Goal: Information Seeking & Learning: Learn about a topic

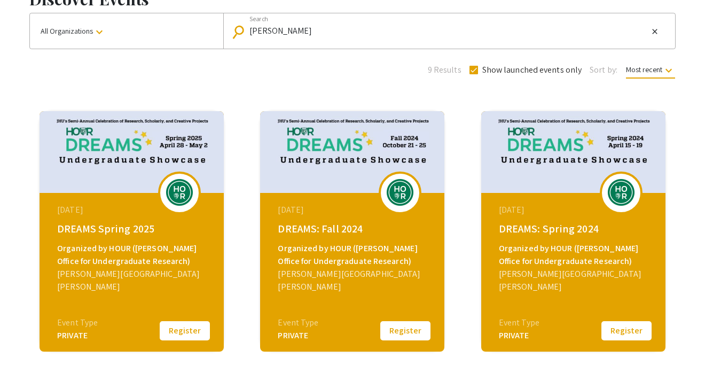
scroll to position [75, 0]
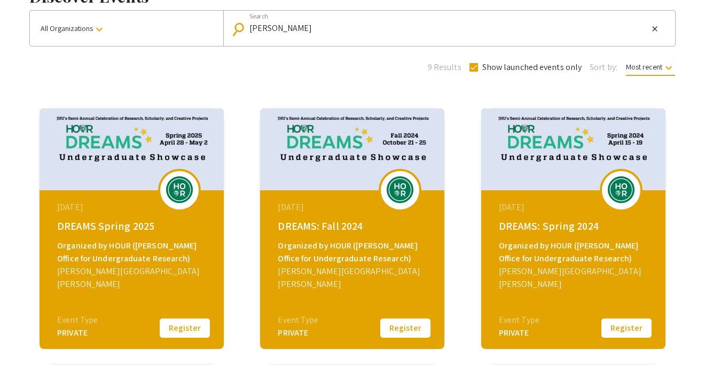
click at [304, 332] on div "PRIVATE" at bounding box center [298, 332] width 41 height 13
click at [353, 205] on div "[DATE]" at bounding box center [354, 207] width 152 height 13
click at [387, 188] on img at bounding box center [400, 189] width 32 height 27
click at [329, 151] on img at bounding box center [352, 149] width 184 height 82
click at [394, 323] on button "Register" at bounding box center [405, 328] width 53 height 22
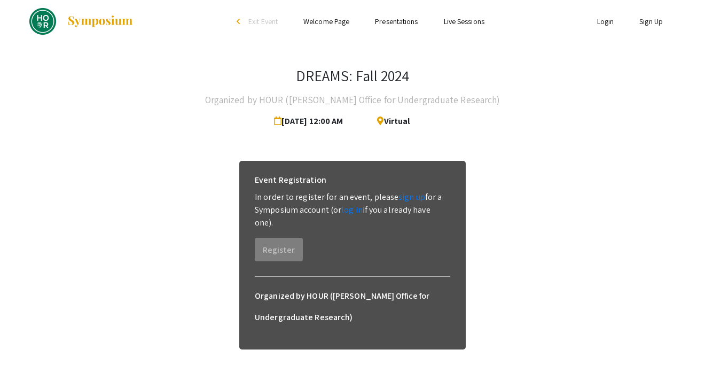
scroll to position [1, 0]
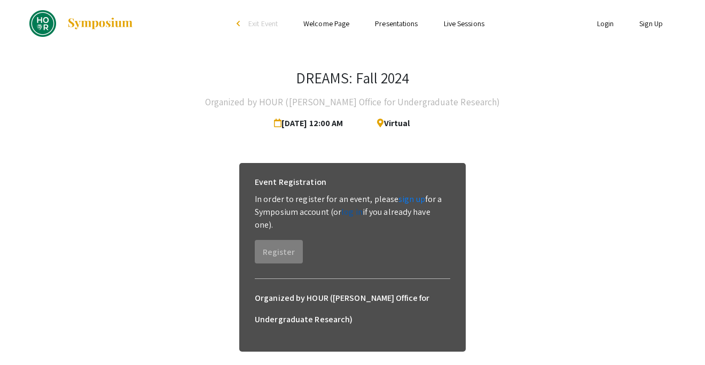
click at [353, 211] on link "log in" at bounding box center [351, 211] width 21 height 11
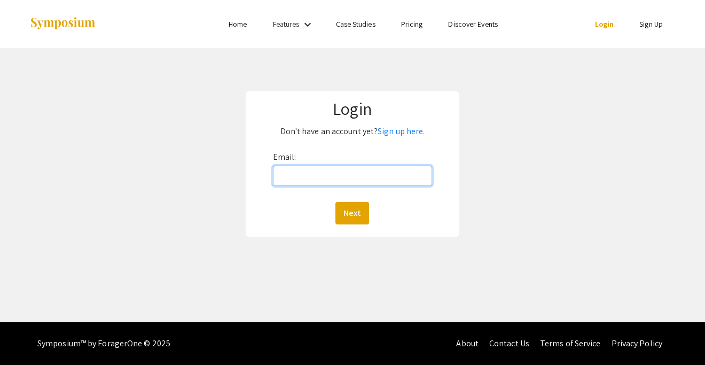
click at [347, 178] on input "Email:" at bounding box center [353, 176] width 160 height 20
type input "[EMAIL_ADDRESS][DOMAIN_NAME]"
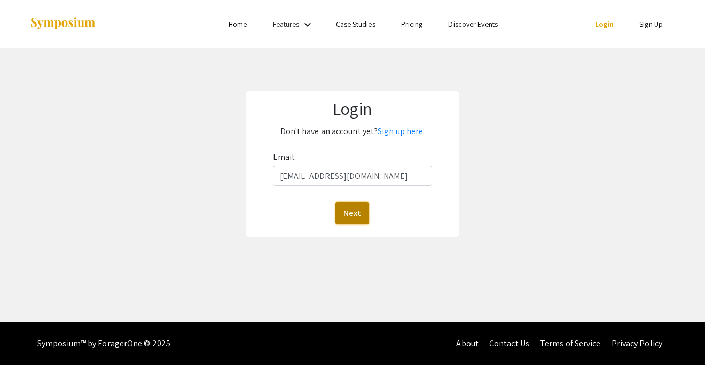
click at [355, 211] on button "Next" at bounding box center [353, 213] width 34 height 22
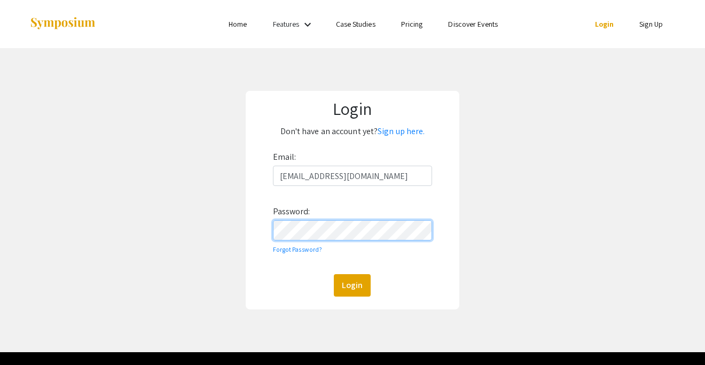
click at [334, 274] on button "Login" at bounding box center [352, 285] width 37 height 22
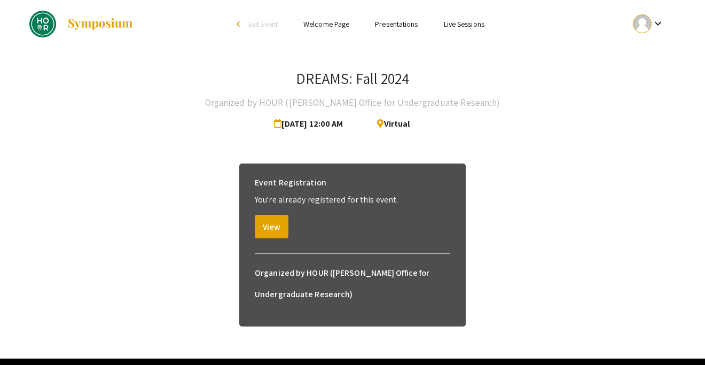
click at [394, 24] on link "Presentations" at bounding box center [396, 24] width 43 height 10
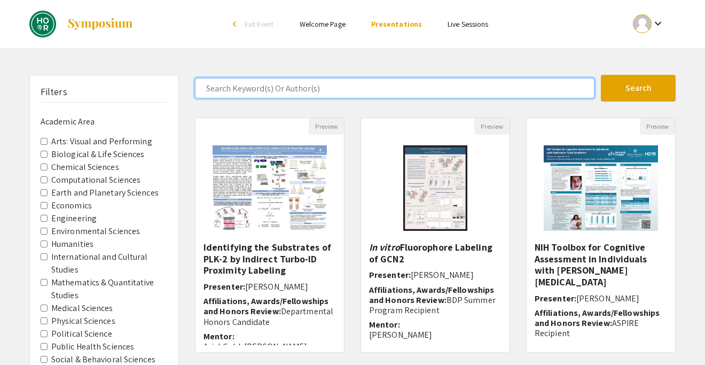
click at [300, 90] on input "Search Keyword(s) Or Author(s)" at bounding box center [395, 88] width 400 height 20
type input "[PERSON_NAME]"
click at [601, 75] on button "Search" at bounding box center [638, 88] width 75 height 27
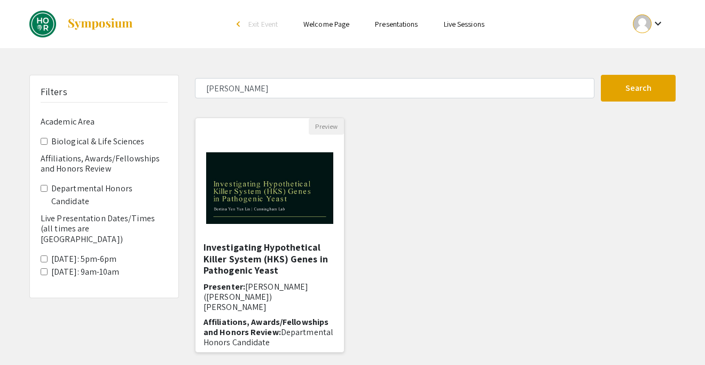
click at [290, 213] on img "Open Presentation <p>Investigating Hypothetical Killer System (HKS) Genes in Pa…" at bounding box center [270, 188] width 149 height 93
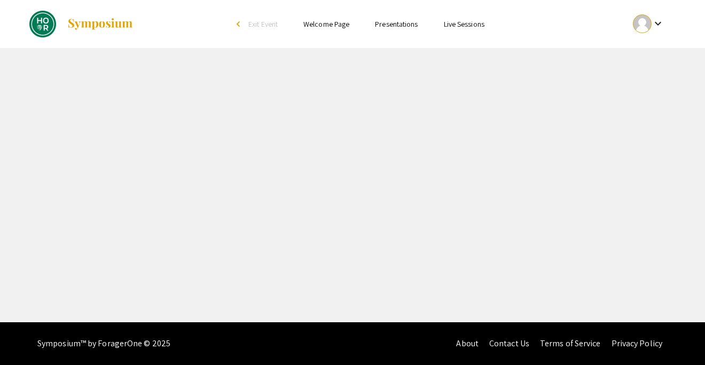
select select "custom"
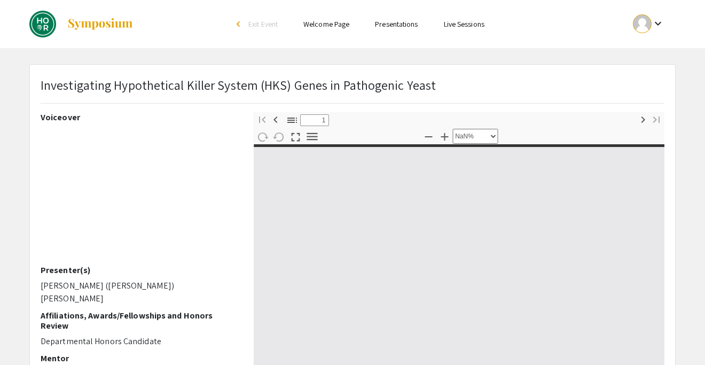
type input "0"
select select "custom"
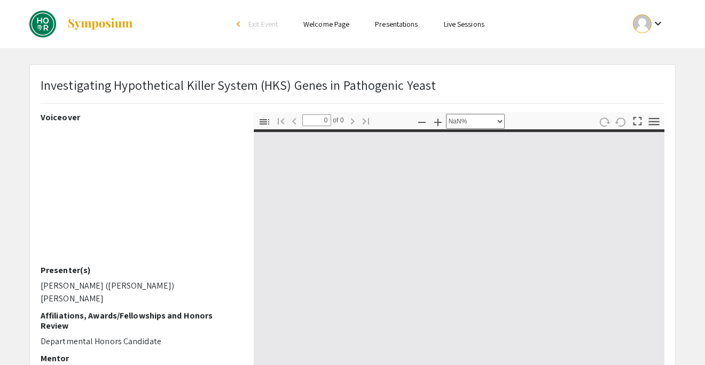
type input "1"
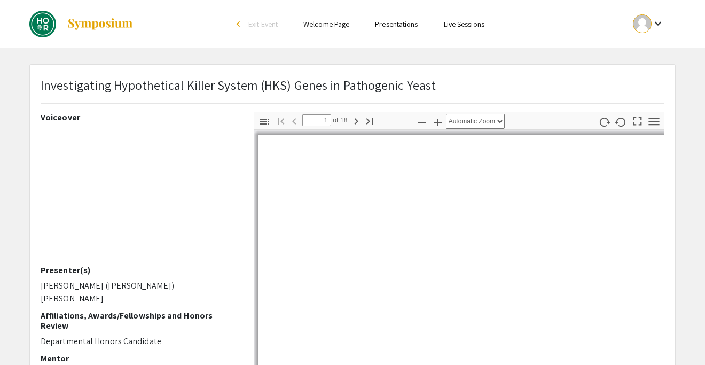
select select "auto"
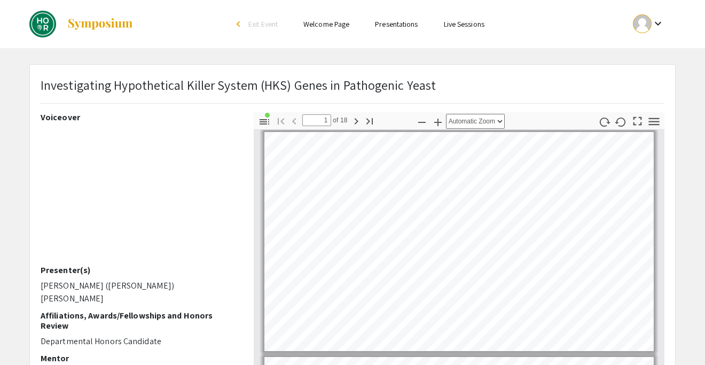
click at [472, 27] on link "Live Sessions" at bounding box center [464, 24] width 41 height 10
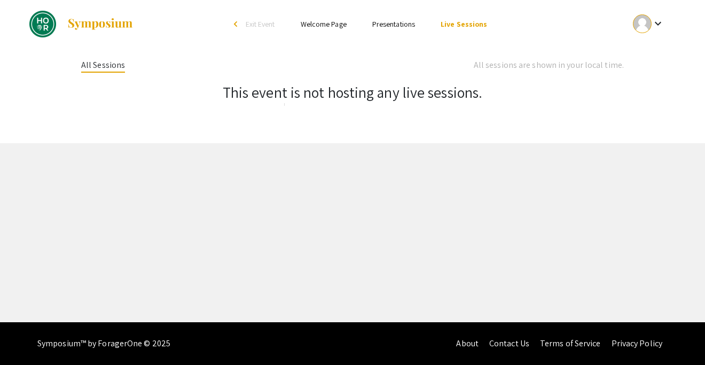
click at [400, 28] on link "Presentations" at bounding box center [393, 24] width 43 height 10
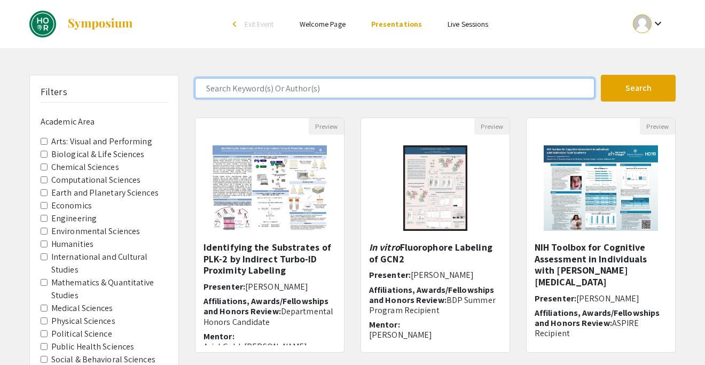
click at [314, 83] on input "Search Keyword(s) Or Author(s)" at bounding box center [395, 88] width 400 height 20
type input "[PERSON_NAME]"
click at [601, 75] on button "Search" at bounding box center [638, 88] width 75 height 27
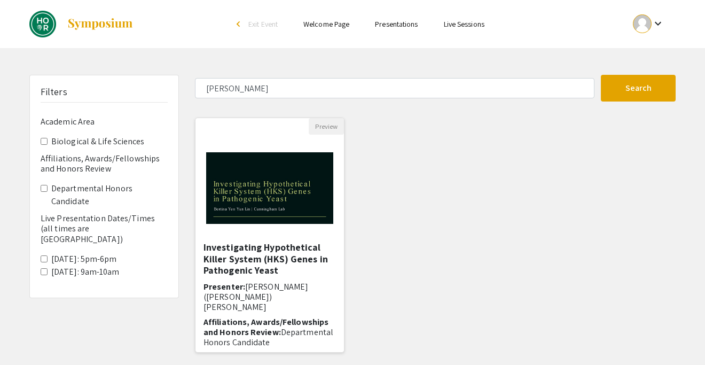
click at [252, 193] on img "Open Presentation <p>Investigating Hypothetical Killer System (HKS) Genes in Pa…" at bounding box center [270, 188] width 149 height 93
select select "custom"
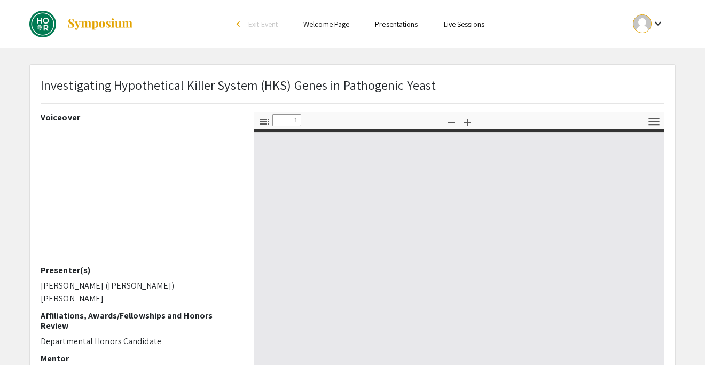
type input "0"
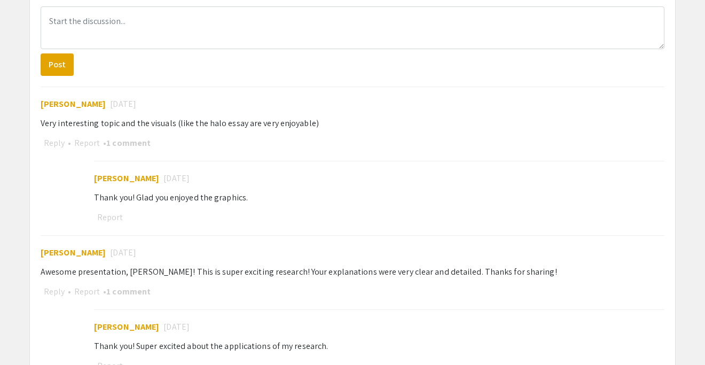
select select "auto"
type input "1"
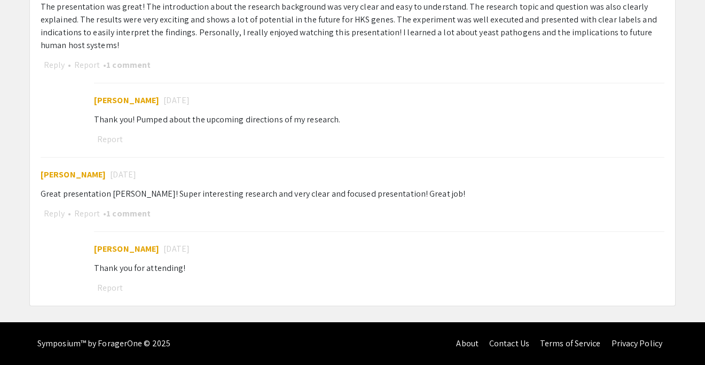
select select "auto"
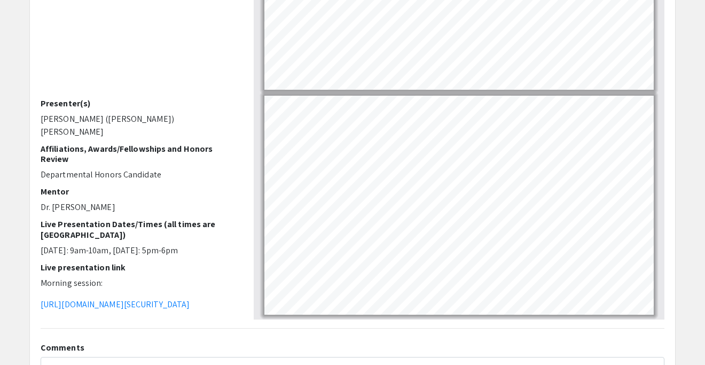
scroll to position [164, 0]
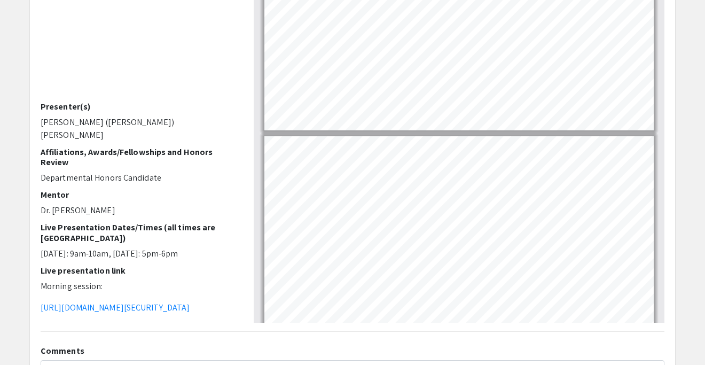
type input "17"
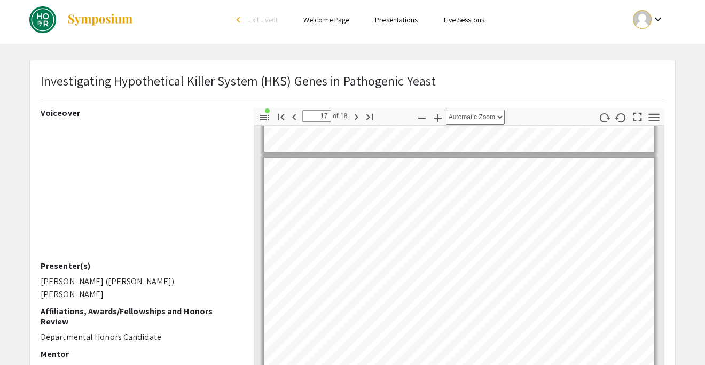
scroll to position [0, 0]
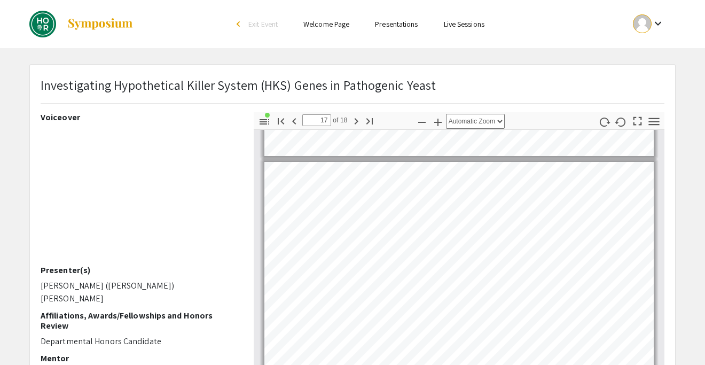
click at [308, 27] on link "Welcome Page" at bounding box center [327, 24] width 46 height 10
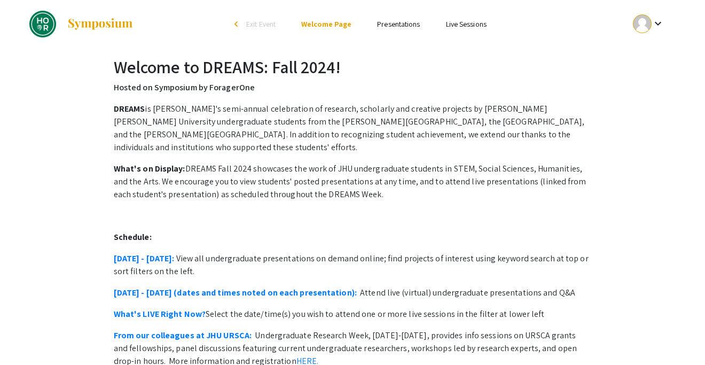
scroll to position [2, 0]
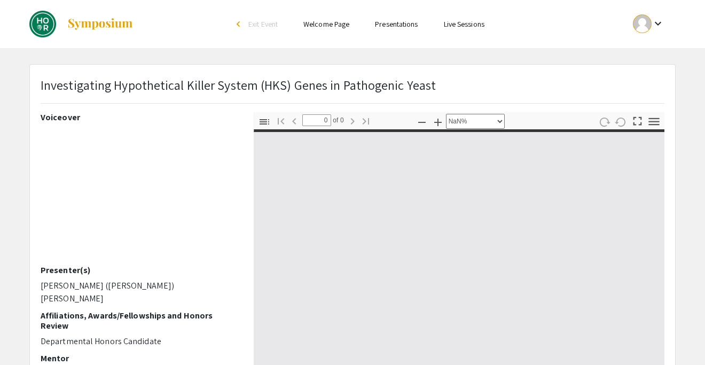
select select "auto"
type input "1"
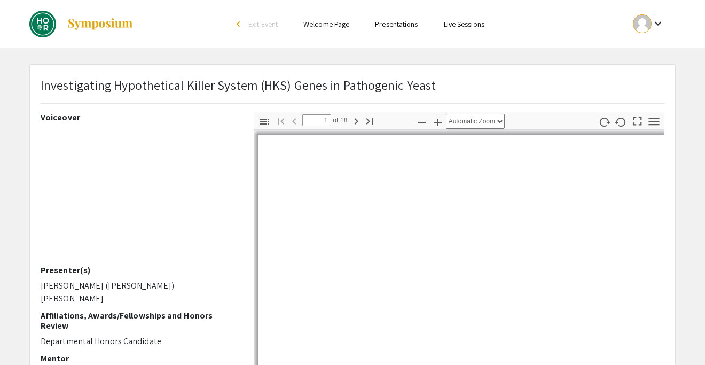
select select "auto"
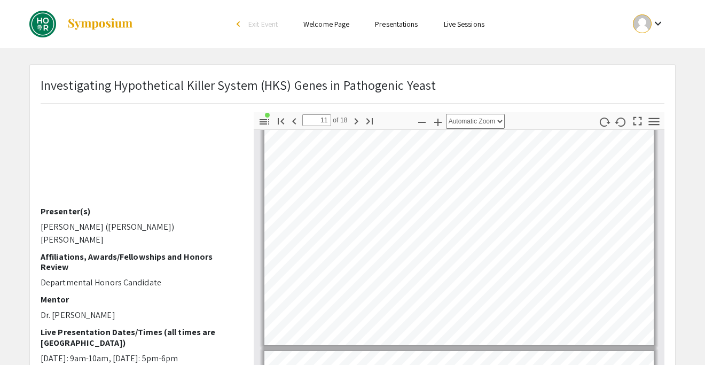
scroll to position [2267, 0]
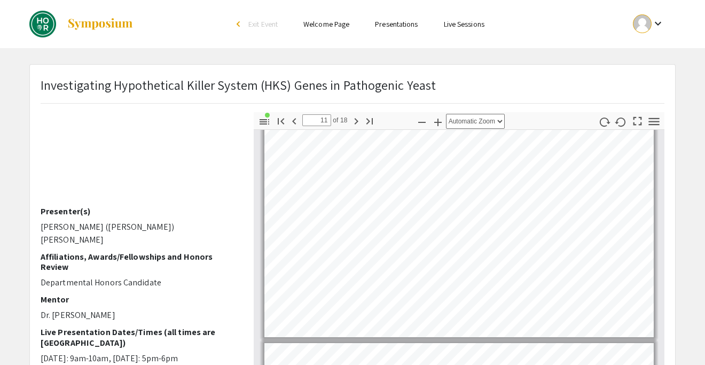
type input "12"
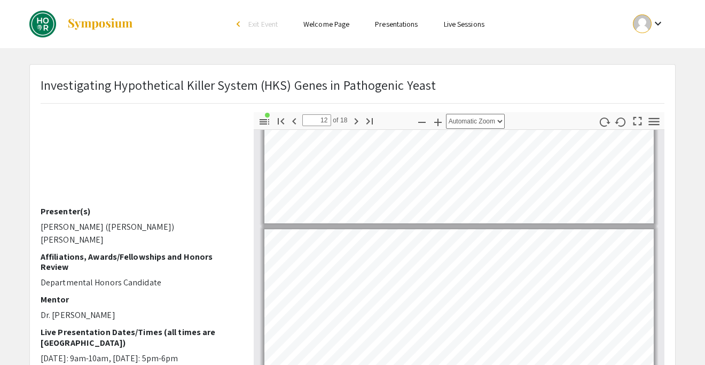
scroll to position [2471, 0]
